Goal: Information Seeking & Learning: Learn about a topic

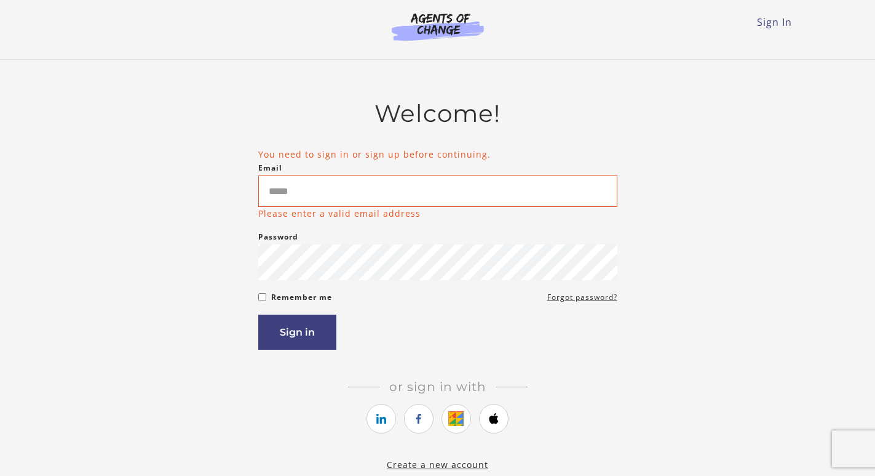
click at [351, 185] on input "Email" at bounding box center [437, 190] width 359 height 31
click at [321, 183] on input "Email" at bounding box center [437, 190] width 359 height 31
type input "**********"
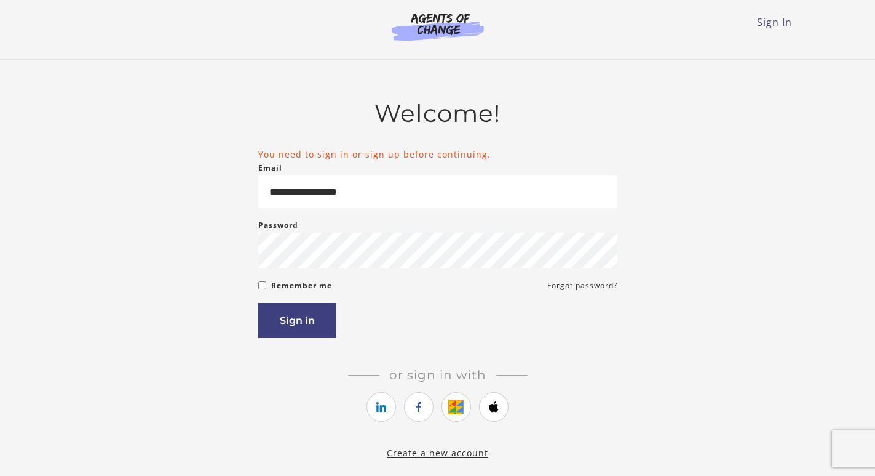
click at [261, 305] on form "**********" at bounding box center [437, 243] width 359 height 190
click at [289, 319] on button "Sign in" at bounding box center [297, 320] width 78 height 35
click at [260, 293] on div "Remember me Forgot password?" at bounding box center [437, 285] width 359 height 15
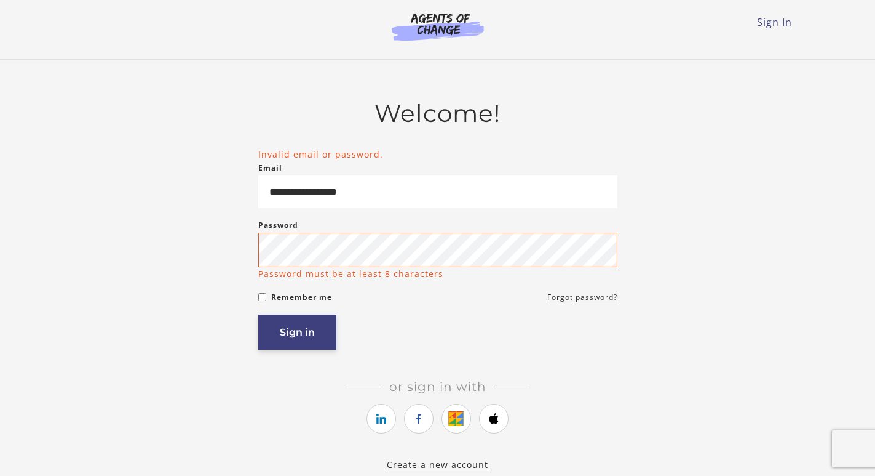
click at [295, 339] on button "Sign in" at bounding box center [297, 331] width 78 height 35
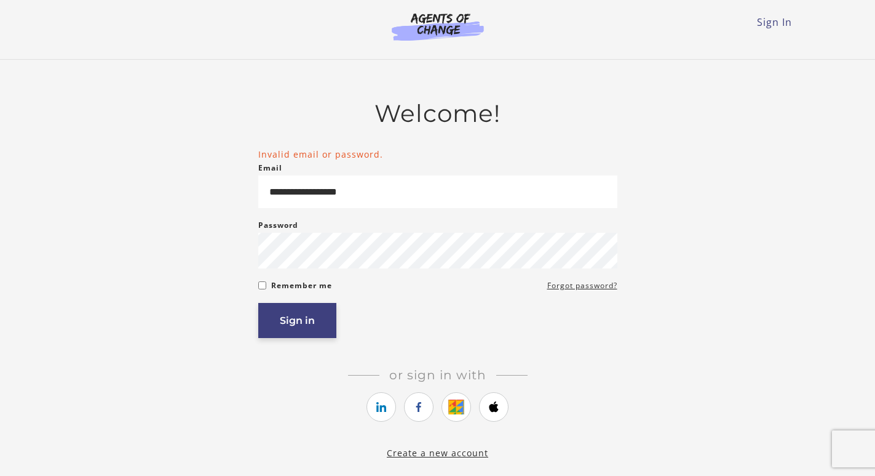
click at [285, 319] on button "Sign in" at bounding box center [297, 320] width 78 height 35
click at [586, 289] on link "Forgot password?" at bounding box center [582, 285] width 70 height 15
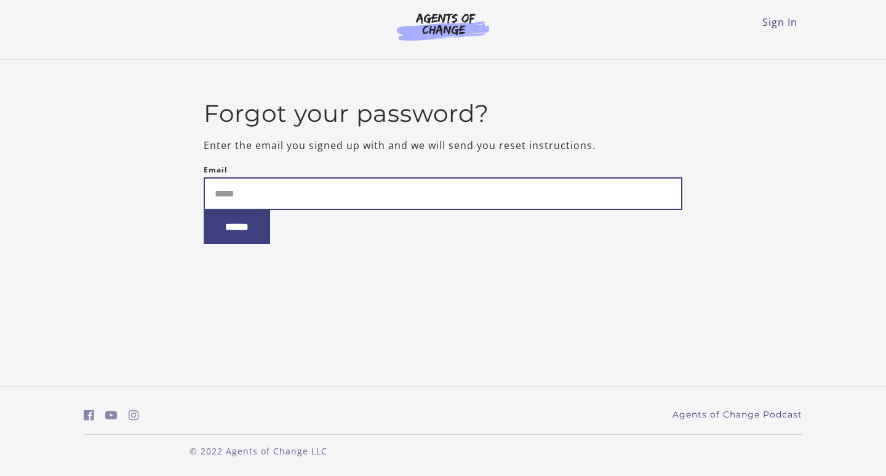
click at [354, 186] on input "Email" at bounding box center [443, 193] width 479 height 33
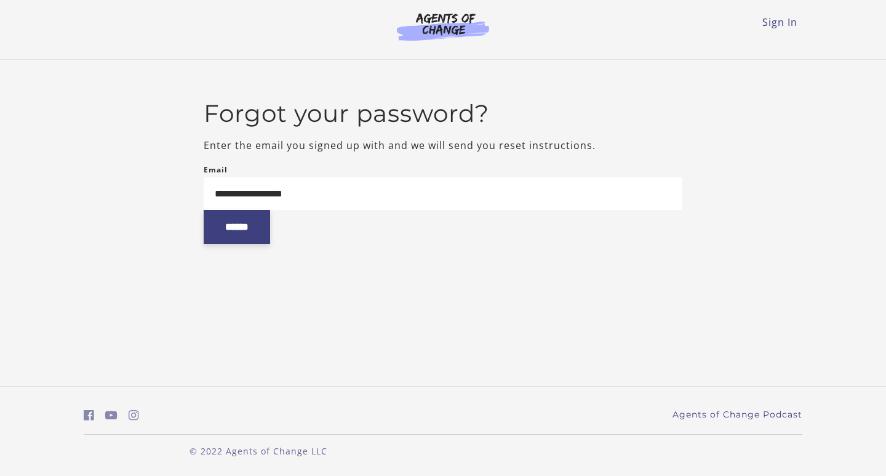
type input "**********"
click at [237, 231] on input "******" at bounding box center [237, 227] width 66 height 34
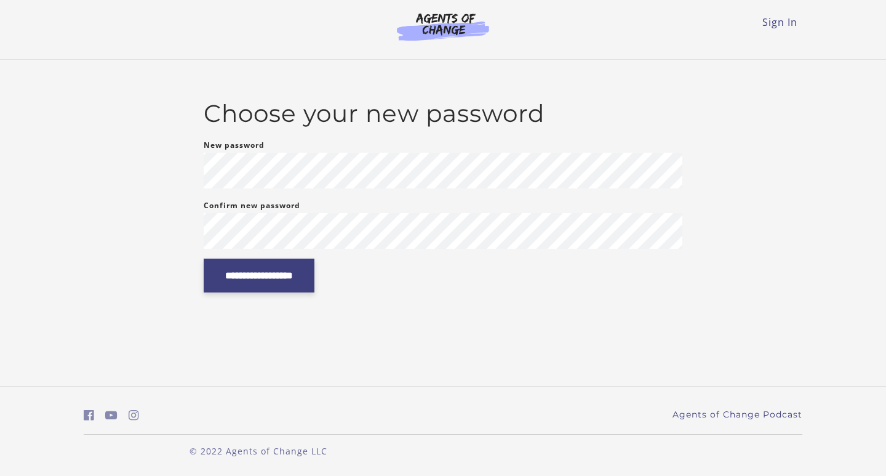
click at [283, 281] on input "**********" at bounding box center [259, 275] width 111 height 34
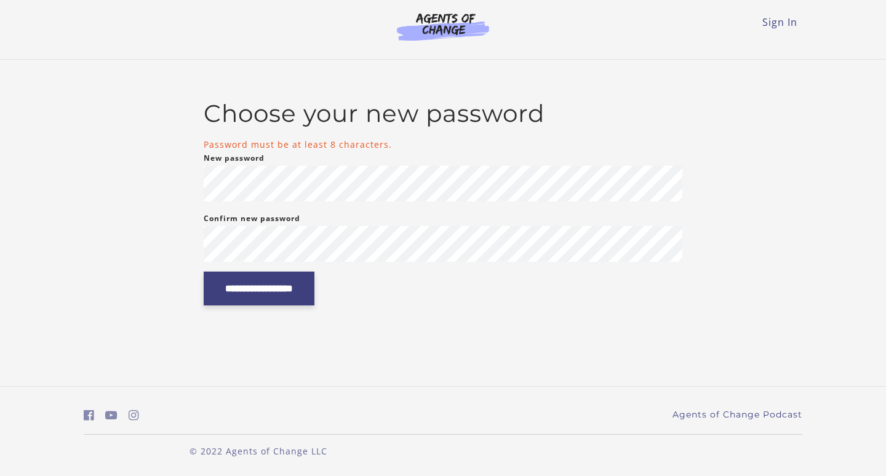
click at [312, 292] on input "**********" at bounding box center [259, 288] width 111 height 34
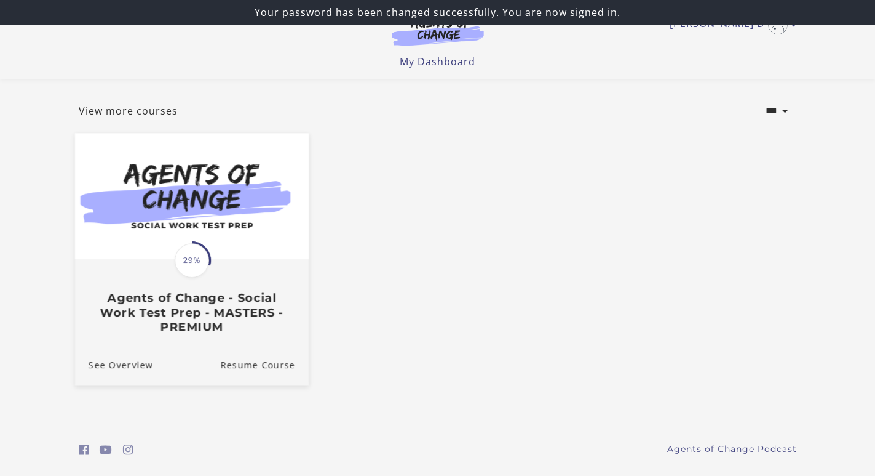
scroll to position [91, 0]
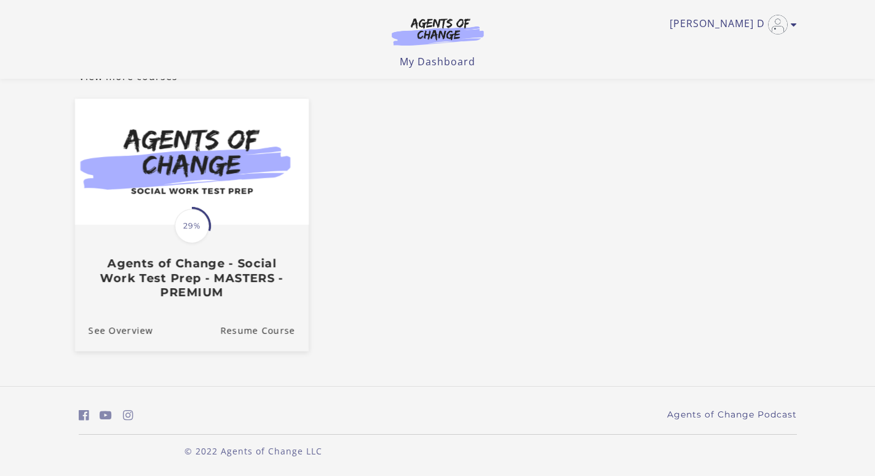
click at [199, 228] on span "29%" at bounding box center [192, 226] width 34 height 34
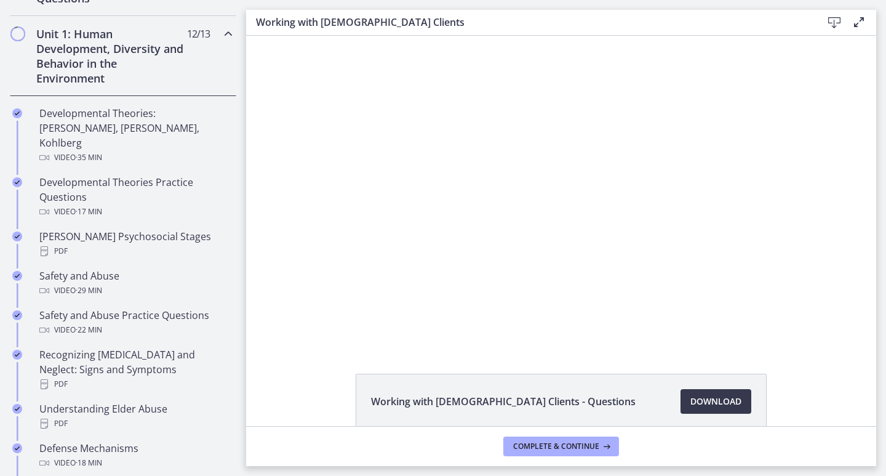
scroll to position [107, 0]
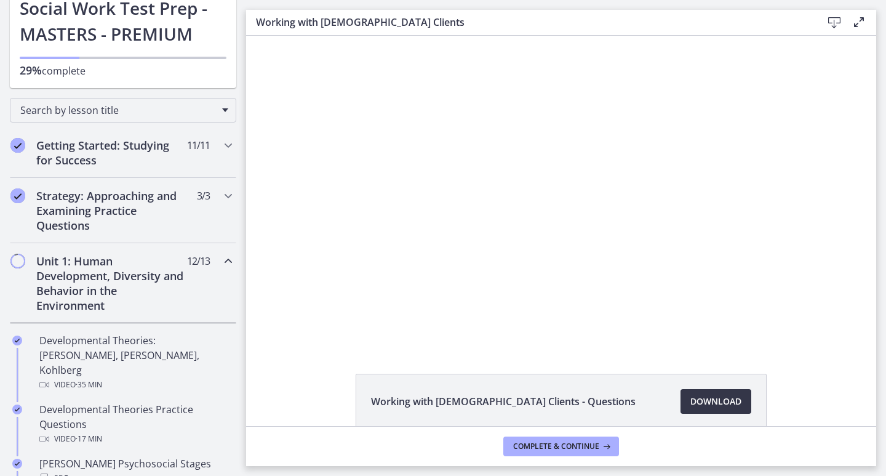
click at [691, 390] on link "Download Opens in a new window" at bounding box center [715, 401] width 71 height 25
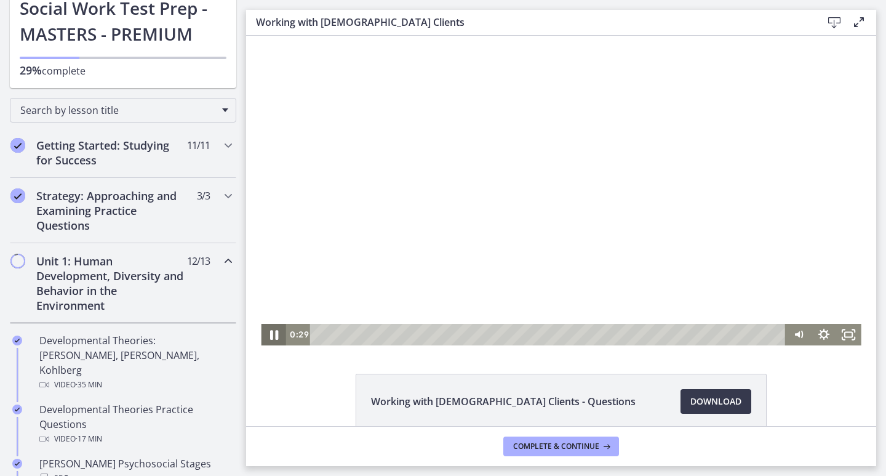
click at [269, 332] on icon "Pause" at bounding box center [273, 335] width 8 height 10
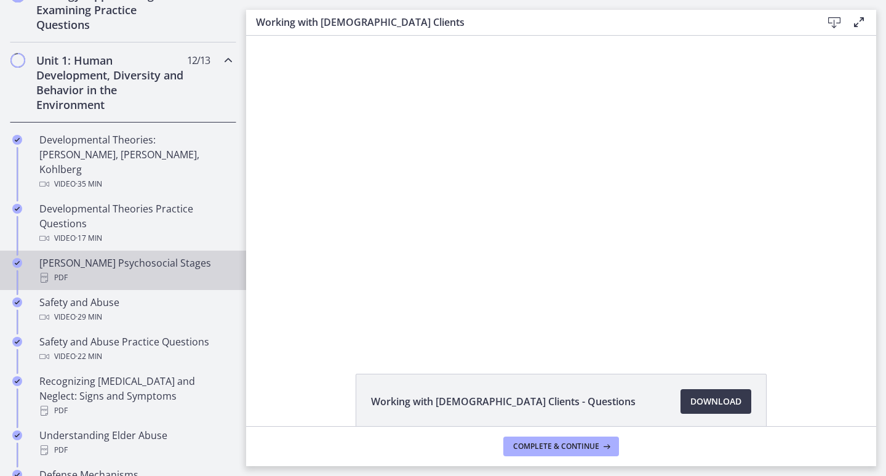
scroll to position [369, 0]
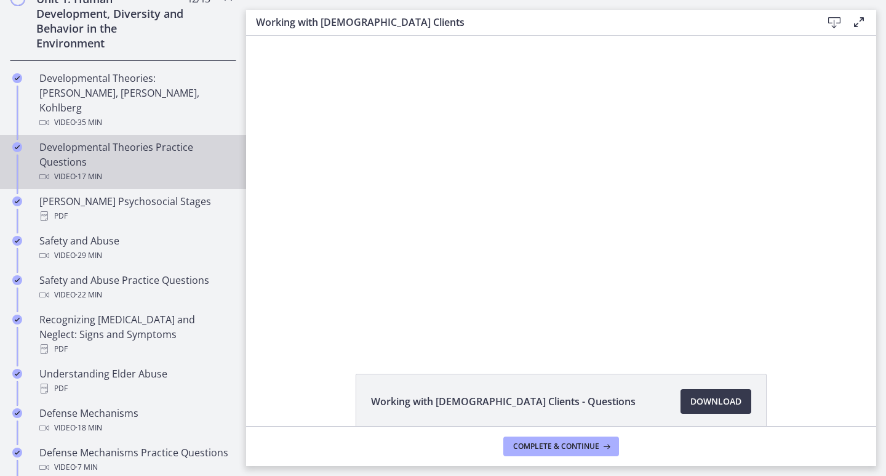
click at [116, 143] on div "Developmental Theories Practice Questions Video · 17 min" at bounding box center [135, 162] width 192 height 44
click at [463, 394] on span "Developmental Theories - Practice Questions" at bounding box center [476, 401] width 210 height 15
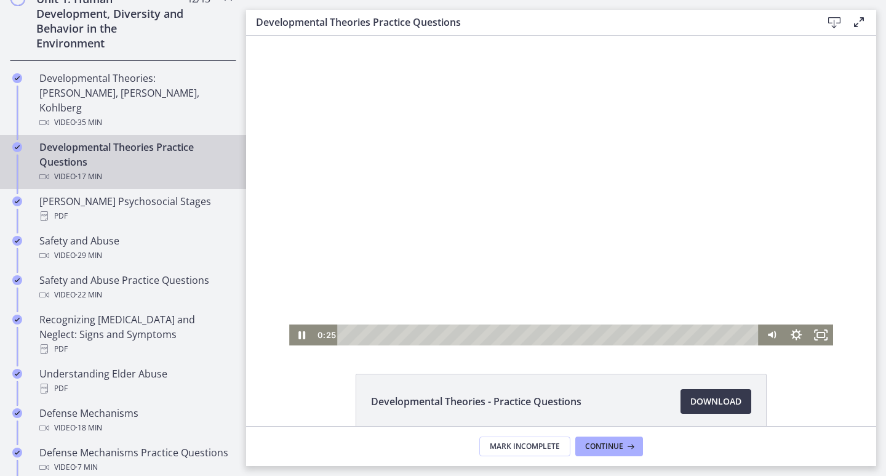
click at [351, 297] on div at bounding box center [561, 190] width 544 height 309
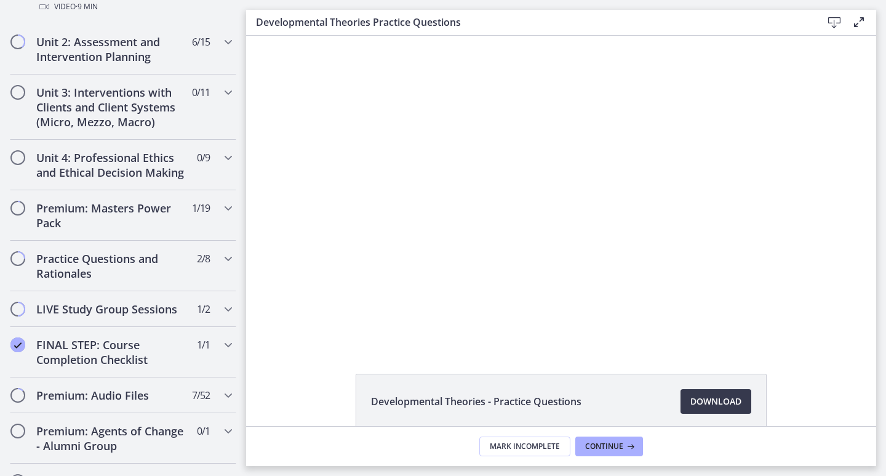
scroll to position [1030, 0]
click at [117, 267] on h2 "Practice Questions and Rationales" at bounding box center [111, 267] width 150 height 30
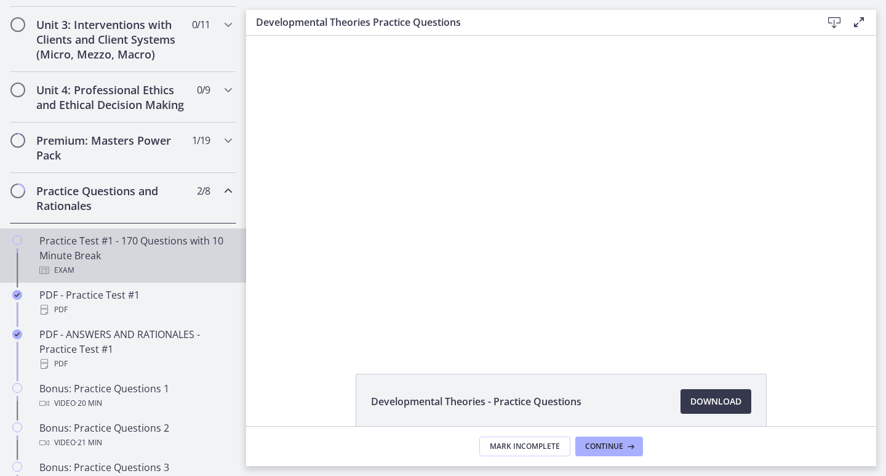
scroll to position [496, 0]
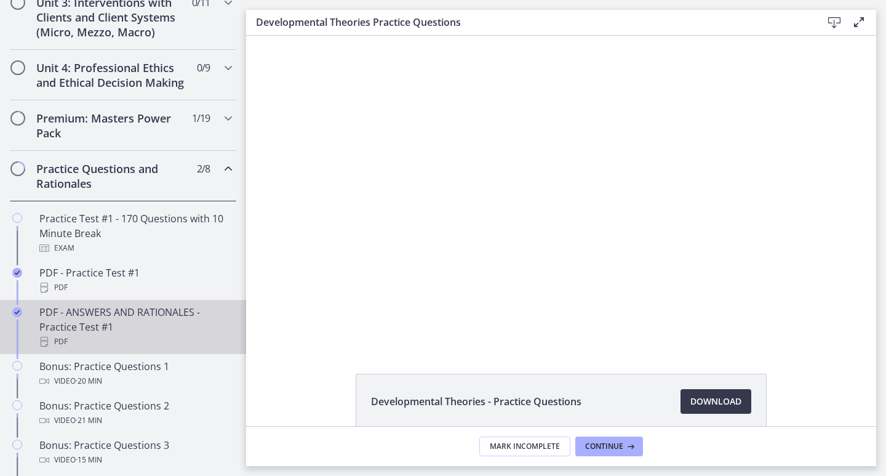
click at [113, 349] on div "PDF - ANSWERS AND RATIONALES - Practice Test #1 PDF" at bounding box center [135, 327] width 192 height 44
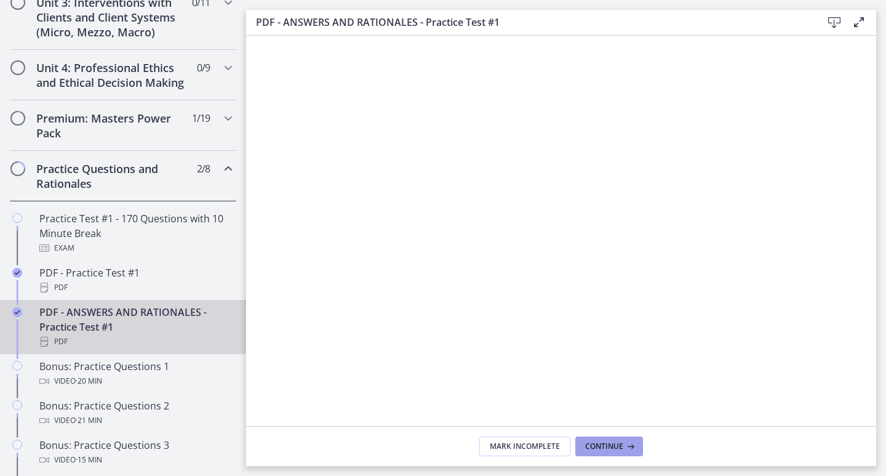
click at [600, 443] on span "Continue" at bounding box center [604, 446] width 38 height 10
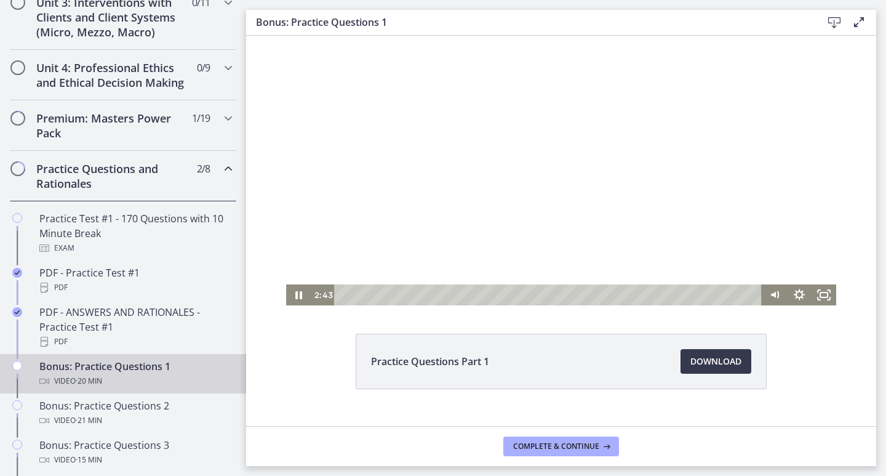
scroll to position [62, 0]
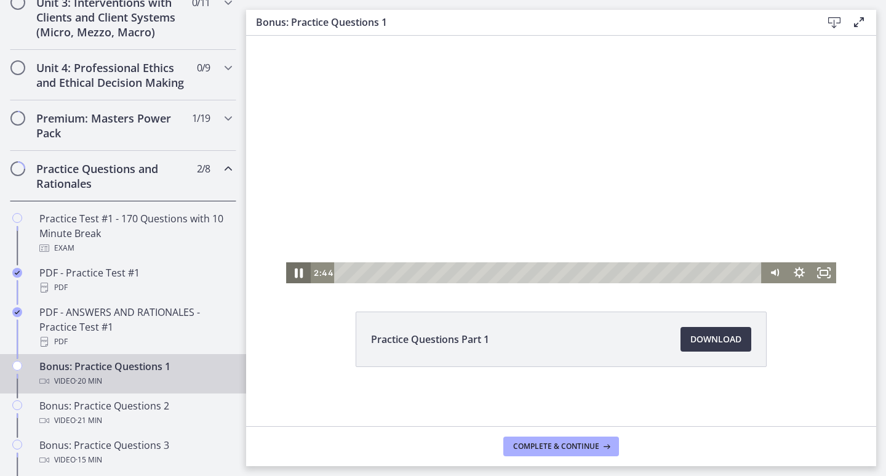
click at [295, 275] on icon "Pause" at bounding box center [299, 273] width 8 height 10
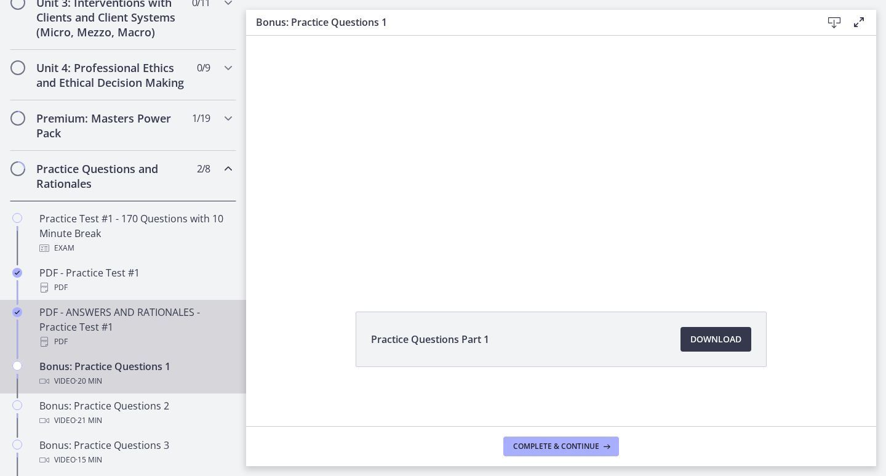
click at [112, 349] on div "PDF - ANSWERS AND RATIONALES - Practice Test #1 PDF" at bounding box center [135, 327] width 192 height 44
